Goal: Task Accomplishment & Management: Manage account settings

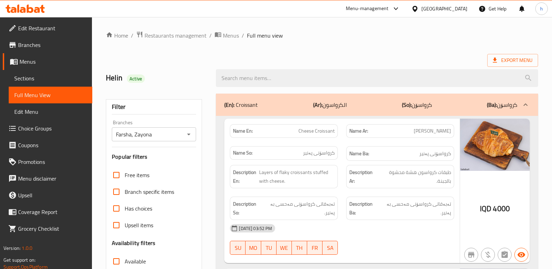
scroll to position [4558, 0]
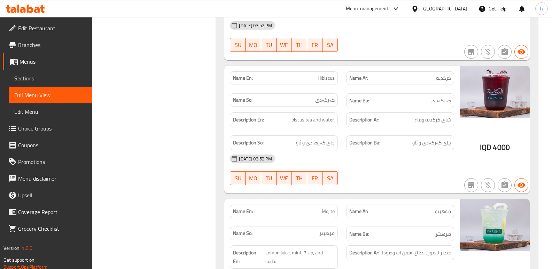
click at [33, 10] on icon at bounding box center [30, 9] width 7 height 8
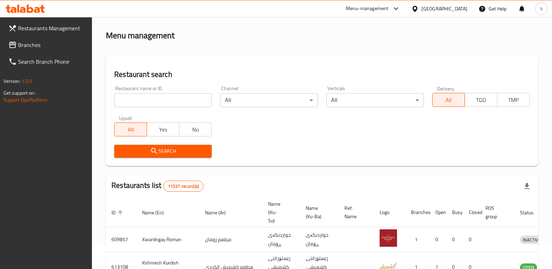
scroll to position [91, 0]
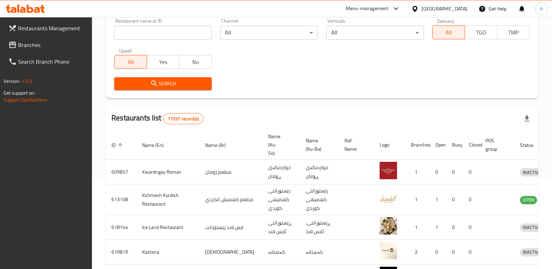
click at [22, 45] on span "Branches" at bounding box center [52, 45] width 69 height 8
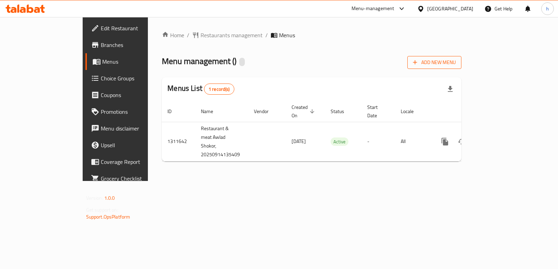
click at [456, 66] on span "Add New Menu" at bounding box center [434, 62] width 43 height 9
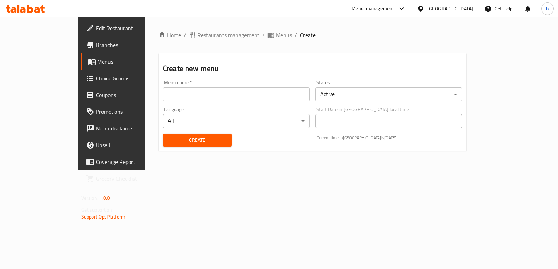
click at [239, 98] on input "text" at bounding box center [236, 94] width 147 height 14
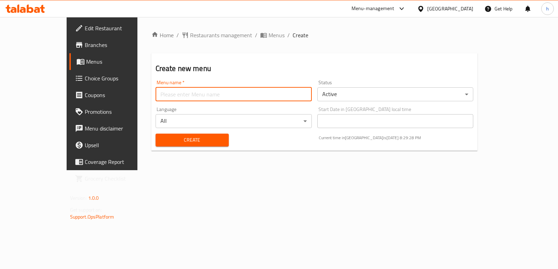
type input "Helin"
click at [165, 138] on span "Create" at bounding box center [192, 140] width 62 height 9
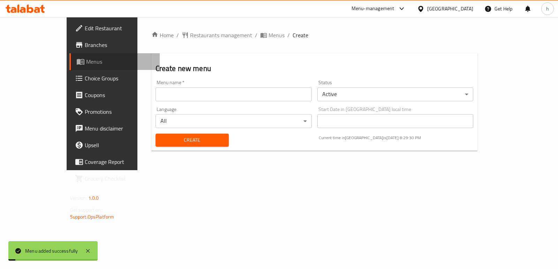
click at [86, 58] on span "Menus" at bounding box center [120, 62] width 68 height 8
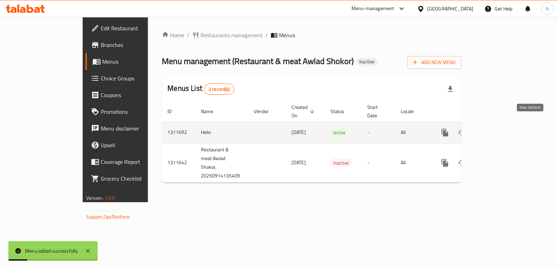
click at [498, 130] on icon "enhanced table" at bounding box center [495, 133] width 6 height 6
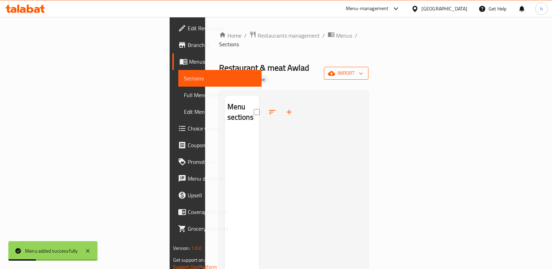
click at [363, 69] on span "import" at bounding box center [346, 73] width 33 height 9
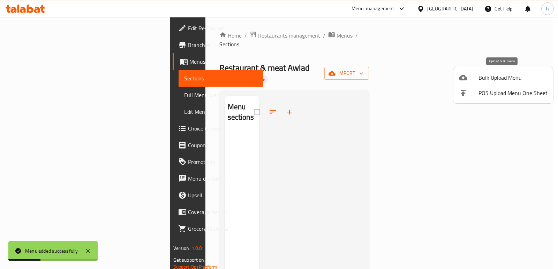
click at [474, 76] on div at bounding box center [469, 78] width 20 height 8
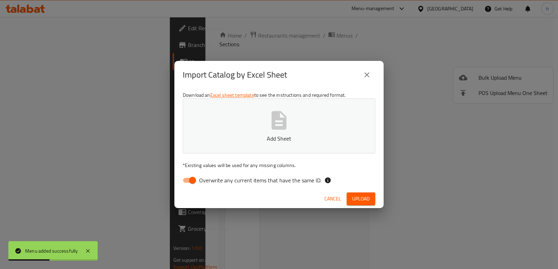
click at [195, 180] on input "Overwrite any current items that have the same ID." at bounding box center [193, 180] width 40 height 13
checkbox input "false"
click at [276, 120] on icon "button" at bounding box center [279, 120] width 15 height 18
click at [350, 197] on button "Upload" at bounding box center [360, 199] width 29 height 13
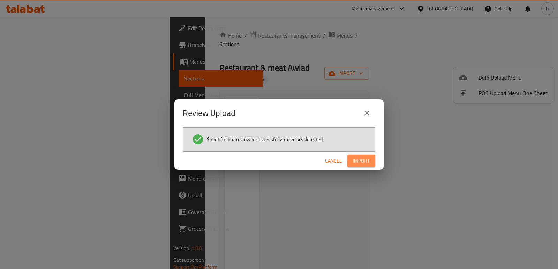
click at [357, 160] on span "Import" at bounding box center [361, 161] width 17 height 9
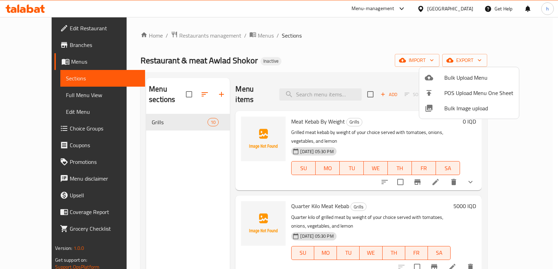
click at [165, 181] on div at bounding box center [279, 134] width 558 height 269
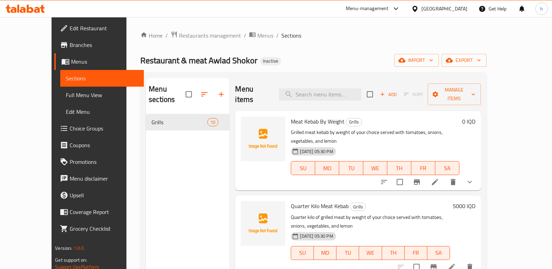
click at [196, 205] on div "Menu sections Grills 10" at bounding box center [188, 212] width 84 height 269
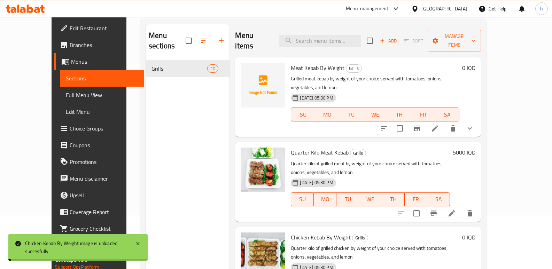
scroll to position [31, 0]
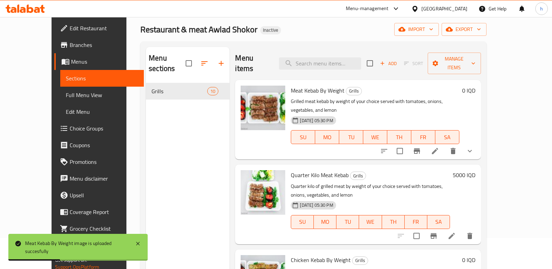
click at [70, 26] on span "Edit Restaurant" at bounding box center [104, 28] width 69 height 8
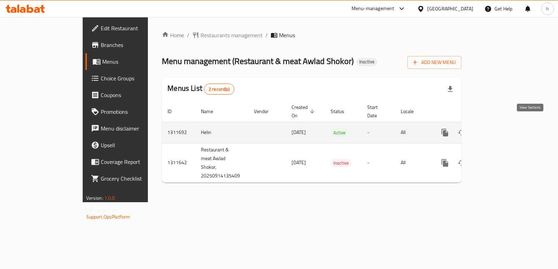
click at [499, 129] on icon "enhanced table" at bounding box center [495, 133] width 8 height 8
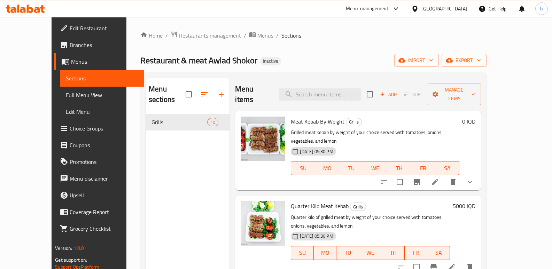
click at [66, 92] on span "Full Menu View" at bounding box center [102, 95] width 73 height 8
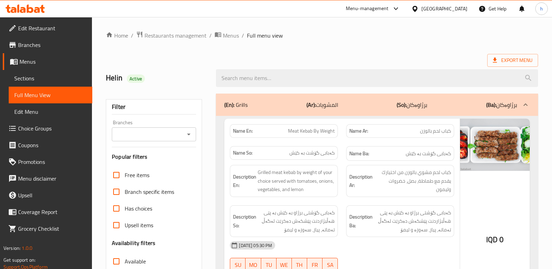
click at [140, 132] on input "Branches" at bounding box center [148, 135] width 69 height 10
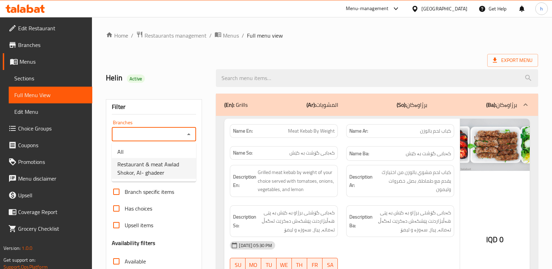
click at [142, 162] on span "Restaurant & meat Awlad Shokor, Al- ghadeer" at bounding box center [153, 168] width 73 height 17
type input "Restaurant & meat Awlad Shokor, Al- ghadeer"
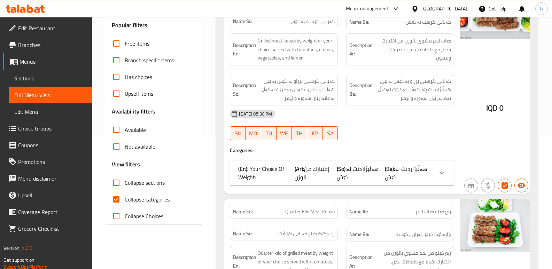
scroll to position [138, 0]
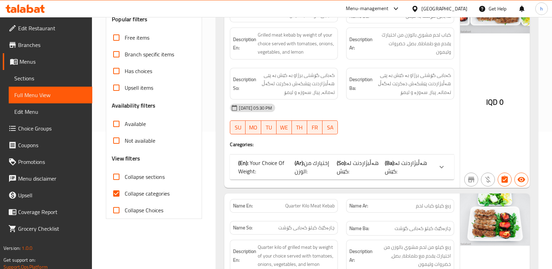
click at [116, 194] on input "Collapse categories" at bounding box center [116, 193] width 17 height 17
checkbox input "false"
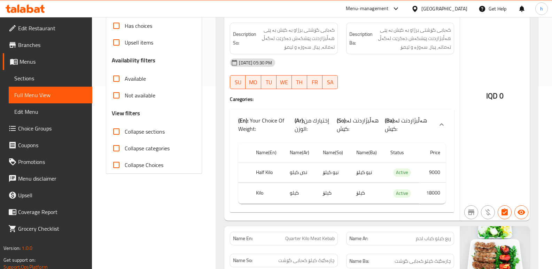
scroll to position [206, 0]
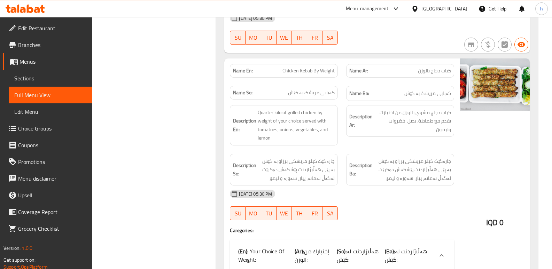
scroll to position [523, 0]
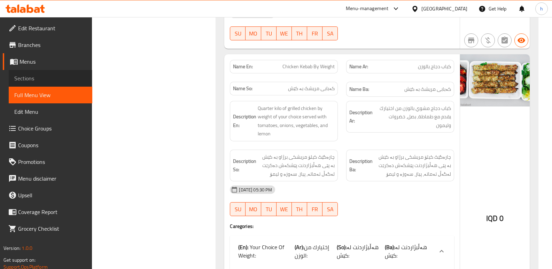
click at [41, 82] on span "Sections" at bounding box center [50, 78] width 73 height 8
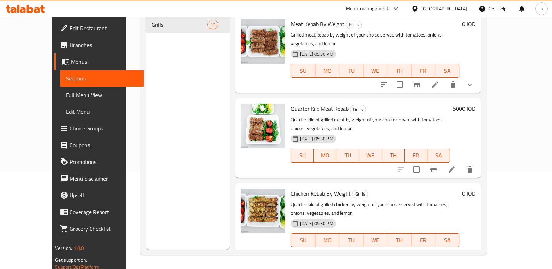
click at [445, 248] on li at bounding box center [436, 254] width 20 height 13
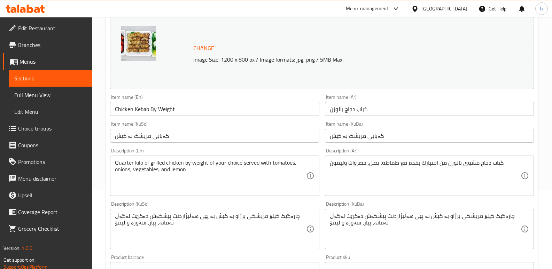
scroll to position [84, 0]
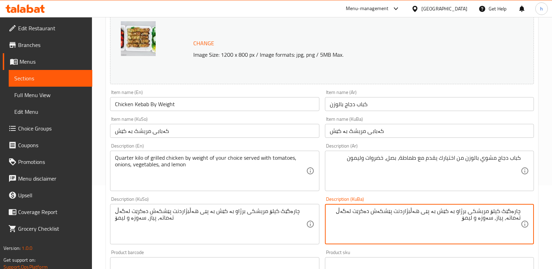
drag, startPoint x: 493, startPoint y: 212, endPoint x: 529, endPoint y: 213, distance: 36.3
click at [529, 213] on div "چارەگێک کیلۆ مریشکی برژاو بە کێش بە پێی هەڵبژاردنت پێشکەش دەکرێت لەگەڵ تەماتە، …" at bounding box center [429, 224] width 209 height 40
type textarea "مریشکی برژاو بە کێش بە پێی هەڵبژاردنت پێشکەش دەکرێت لەگەڵ تەماتە، پیاز، سەوزە و…"
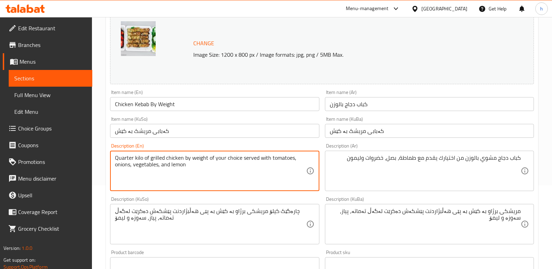
drag, startPoint x: 152, startPoint y: 161, endPoint x: 102, endPoint y: 154, distance: 50.3
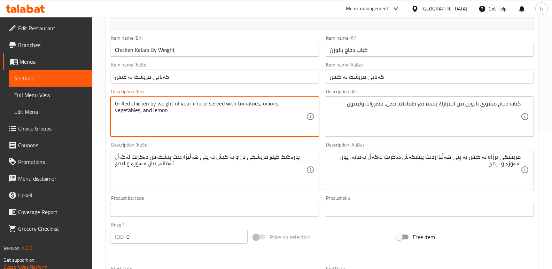
scroll to position [139, 0]
type textarea "Grilled chicken by weight of your choice served with tomatoes, onions, vegetabl…"
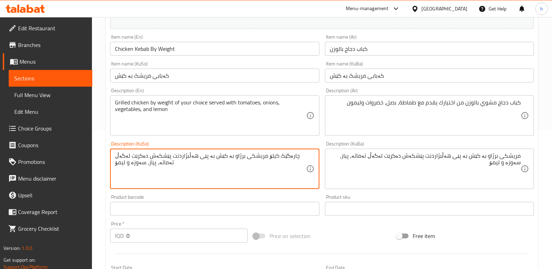
paste textarea
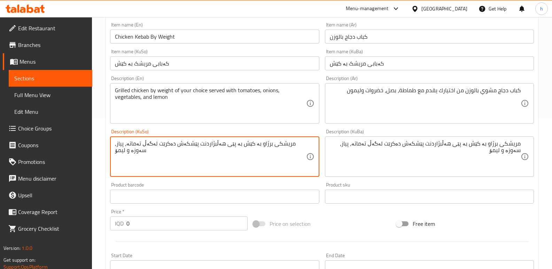
type textarea "مریشکی برژاو بە کێش بە پێی هەڵبژاردنت پێشکەش دەکرێت لەگەڵ تەماتە، پیاز، سەوزە و…"
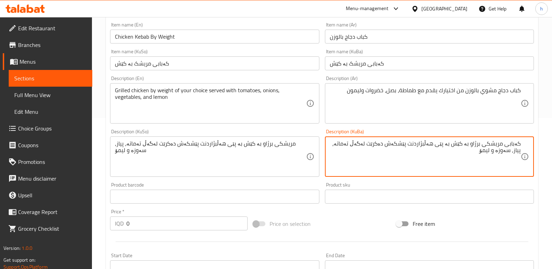
click at [494, 157] on textarea "کەبابی مریشکی برژاو بە کێش بە پێی هەڵبژاردنت پێشکەش دەکرێت لەگەڵ تەماتە، پیاز، …" at bounding box center [425, 156] width 191 height 33
type textarea "کەبابی مریشکی برژاو بە کێش بە پێی هەڵبژاردنت پێشکەش دەکرێت لەگەڵ تەماتە، پیاز، …"
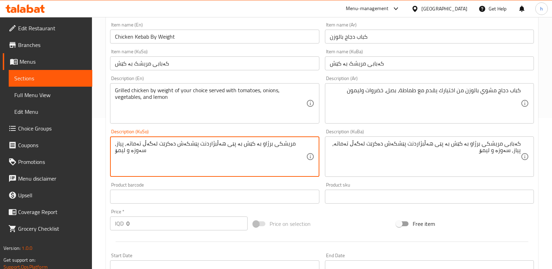
paste textarea "کەبابی"
type textarea "کەبابی مریشکی برژاو بە کێش بە پێی هەڵبژاردنت پێشکەش دەکرێت لەگەڵ تەماتە، پیاز، …"
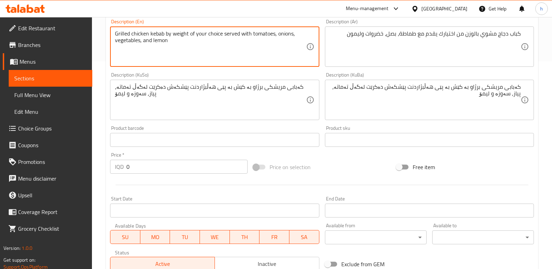
scroll to position [329, 0]
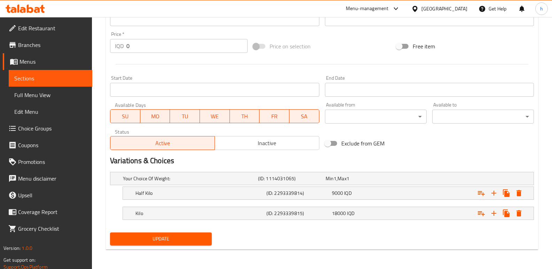
type textarea "Grilled chicken kebab by weight of your choice served with tomatoes, onions, ve…"
click at [182, 240] on span "Update" at bounding box center [161, 239] width 91 height 9
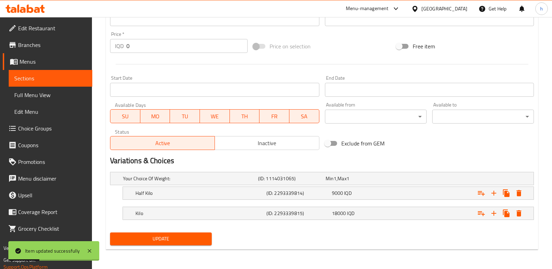
click at [51, 100] on link "Full Menu View" at bounding box center [51, 95] width 84 height 17
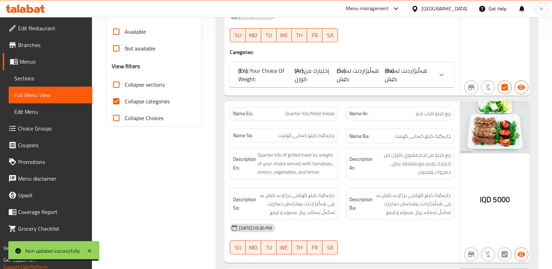
scroll to position [221, 0]
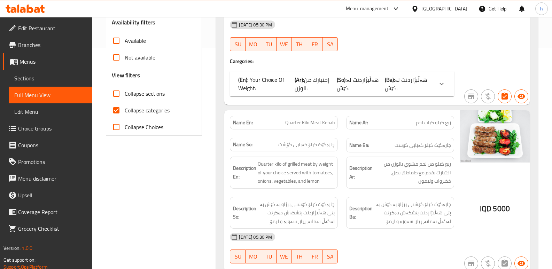
click at [119, 112] on input "Collapse categories" at bounding box center [116, 110] width 17 height 17
checkbox input "false"
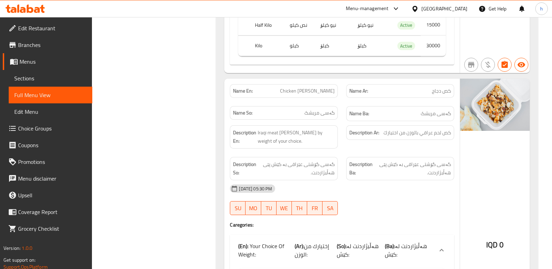
scroll to position [2556, 0]
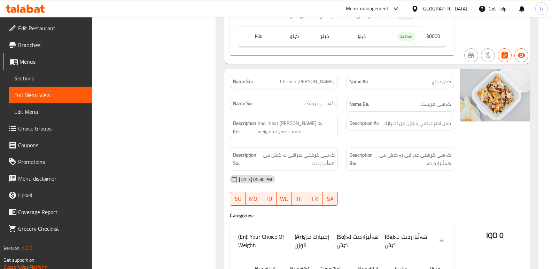
click at [24, 81] on span "Sections" at bounding box center [50, 78] width 73 height 8
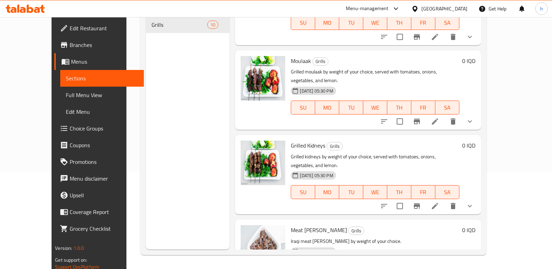
scroll to position [518, 0]
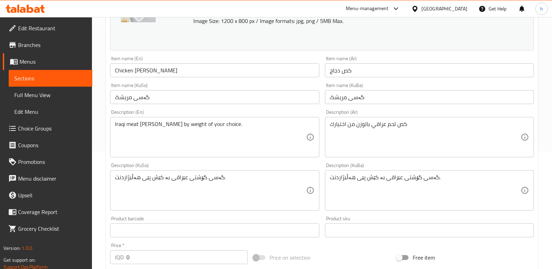
scroll to position [129, 0]
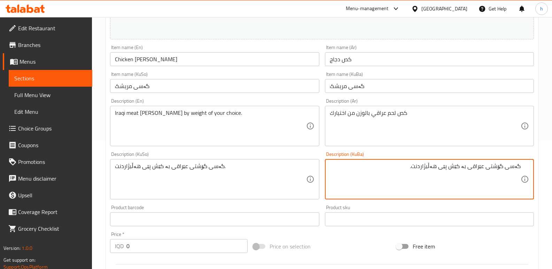
click at [496, 168] on textarea "گەسی گۆشتی عێراقی بە کێش پێی هەڵبژاردنت." at bounding box center [425, 179] width 191 height 33
type textarea "گەسی مریشکی عێراقی بە کێش پێی هەڵبژاردنت."
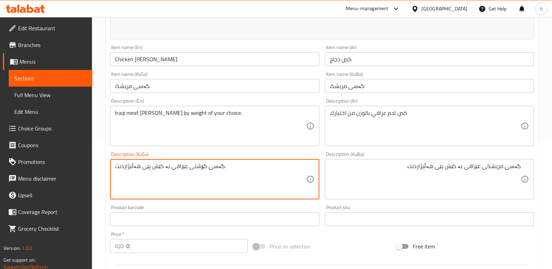
paste textarea "مریشک"
type textarea "گەسی مریشکی عێراقی بە کێش پێی هەڵبژاردنت."
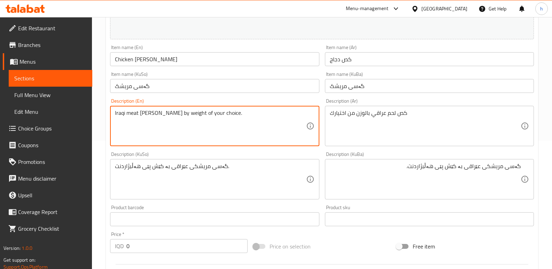
click at [134, 113] on textarea "Iraqi meat [PERSON_NAME] by weight of your choice." at bounding box center [210, 126] width 191 height 33
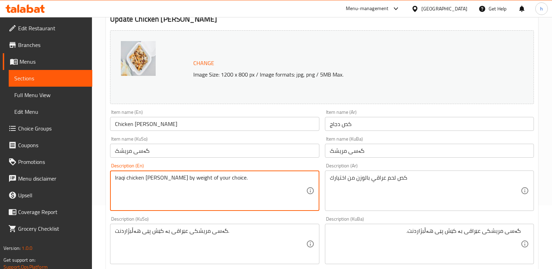
scroll to position [82, 0]
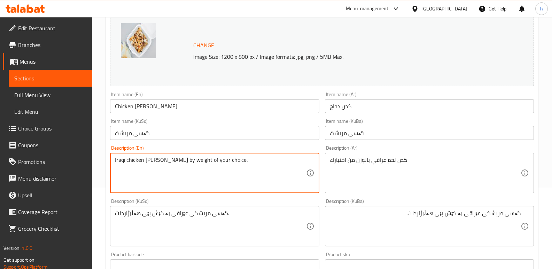
type textarea "Iraqi chicken gus by weight of your choice."
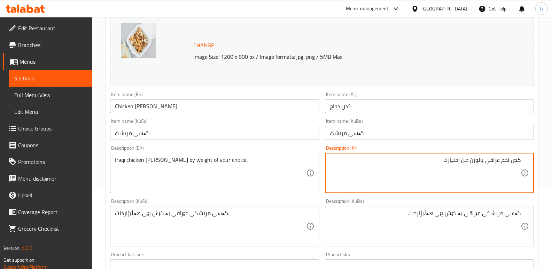
click at [45, 79] on span "Sections" at bounding box center [50, 78] width 73 height 8
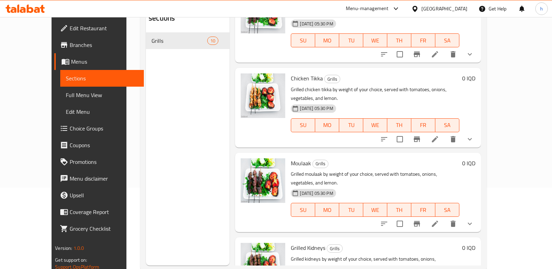
scroll to position [518, 0]
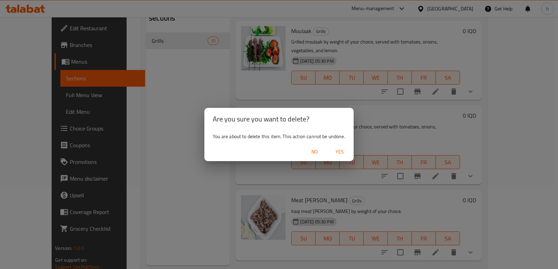
click at [334, 148] on span "Yes" at bounding box center [339, 152] width 17 height 9
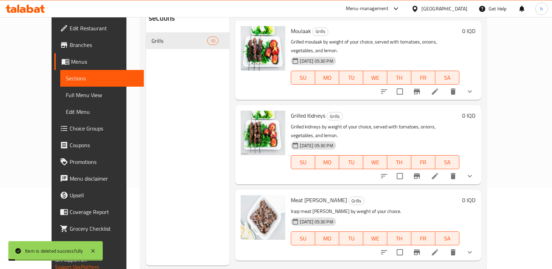
scroll to position [442, 0]
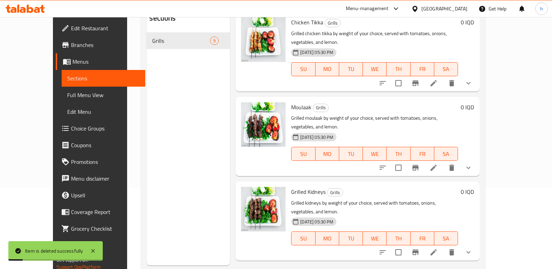
click at [67, 95] on span "Full Menu View" at bounding box center [103, 95] width 73 height 8
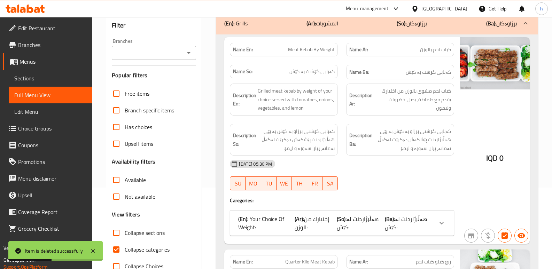
click at [140, 54] on input "Branches" at bounding box center [148, 53] width 69 height 10
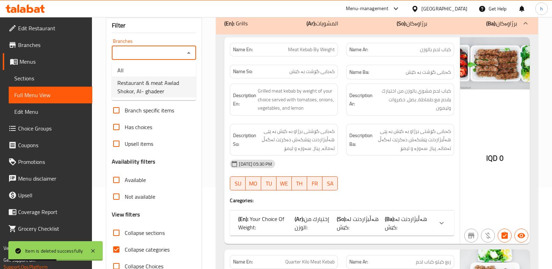
click at [155, 94] on span "Restaurant & meat Awlad Shokor, Al- ghadeer" at bounding box center [153, 87] width 73 height 17
type input "Restaurant & meat Awlad Shokor, Al- ghadeer"
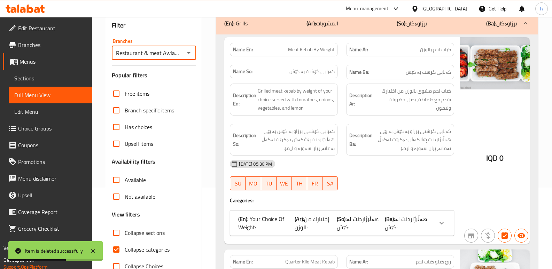
click at [117, 251] on input "Collapse categories" at bounding box center [116, 250] width 17 height 17
checkbox input "false"
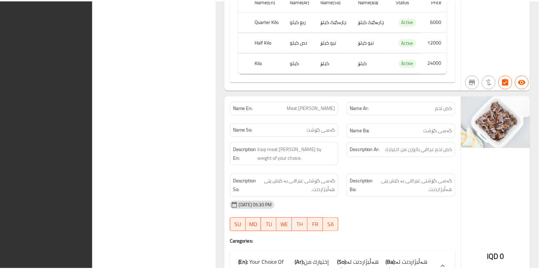
scroll to position [2336, 0]
